Goal: Information Seeking & Learning: Learn about a topic

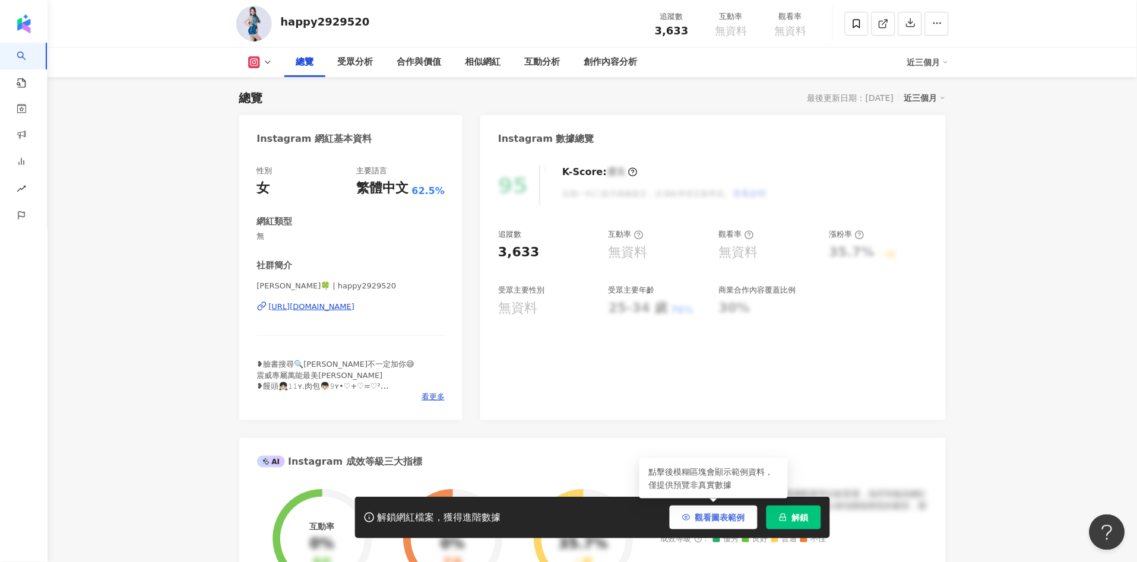
drag, startPoint x: 720, startPoint y: 512, endPoint x: 703, endPoint y: 508, distance: 17.3
click at [715, 510] on button "觀看圖表範例" at bounding box center [714, 518] width 88 height 24
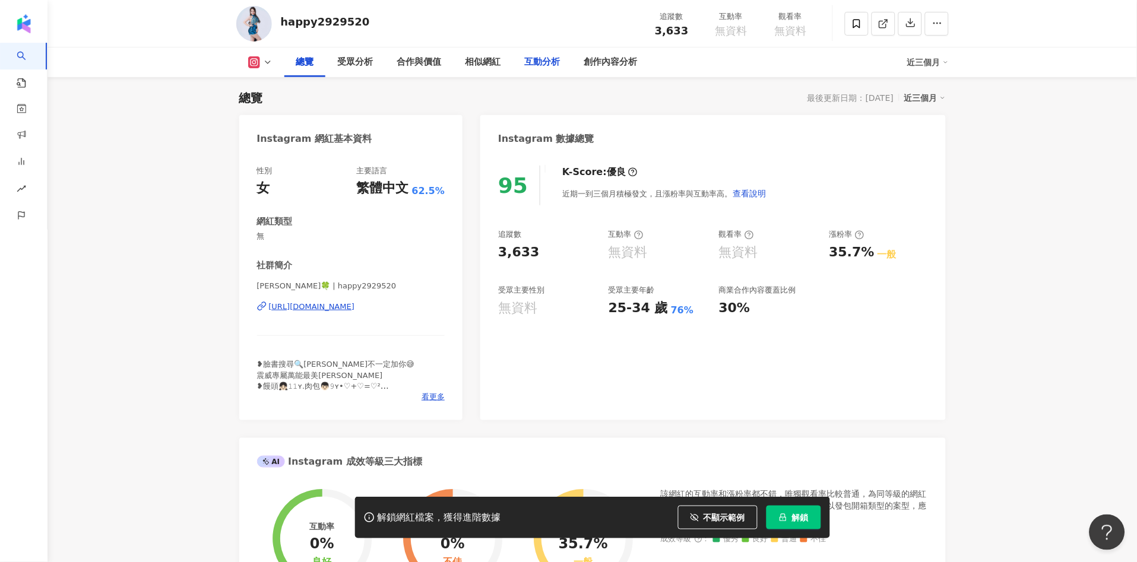
click at [548, 66] on div "互動分析" at bounding box center [543, 62] width 36 height 14
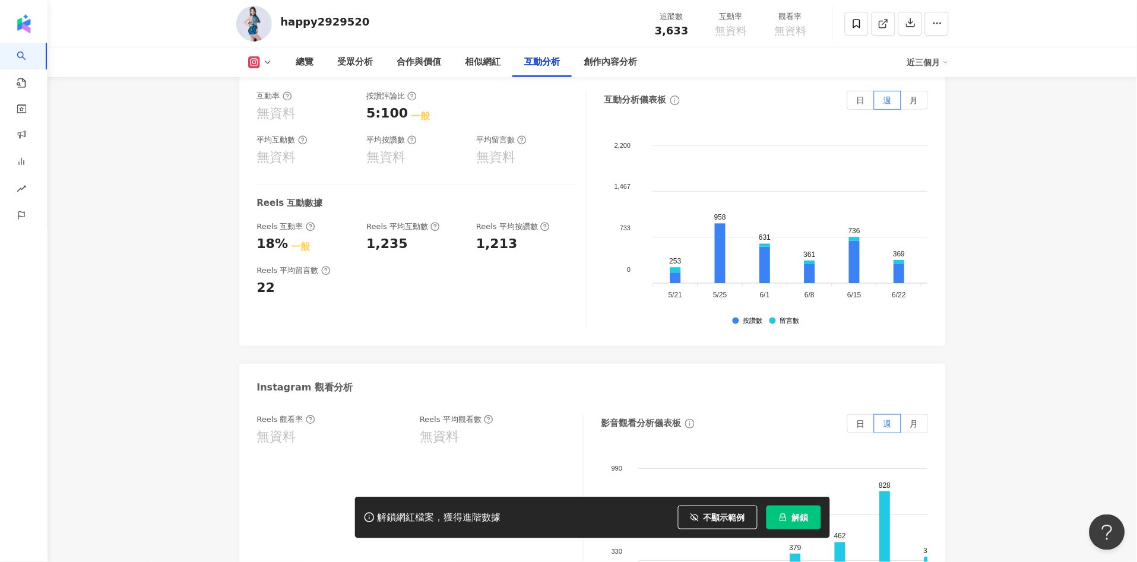
scroll to position [2282, 0]
